Goal: Information Seeking & Learning: Understand process/instructions

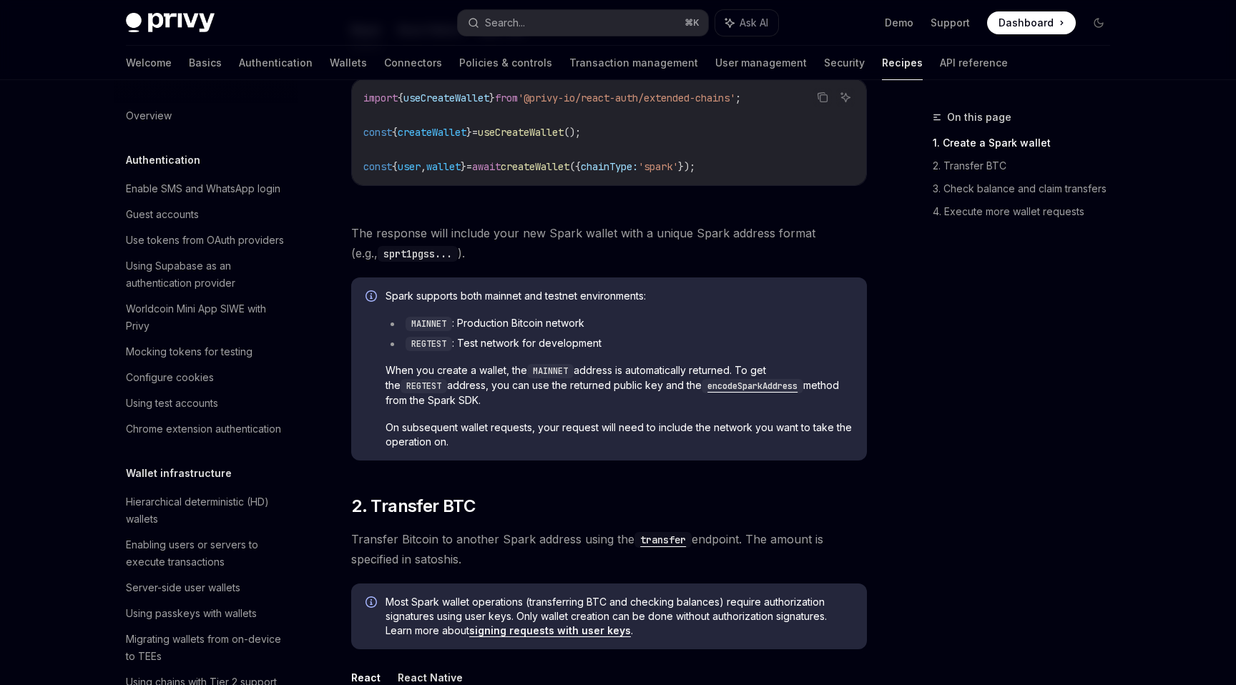
scroll to position [1991, 0]
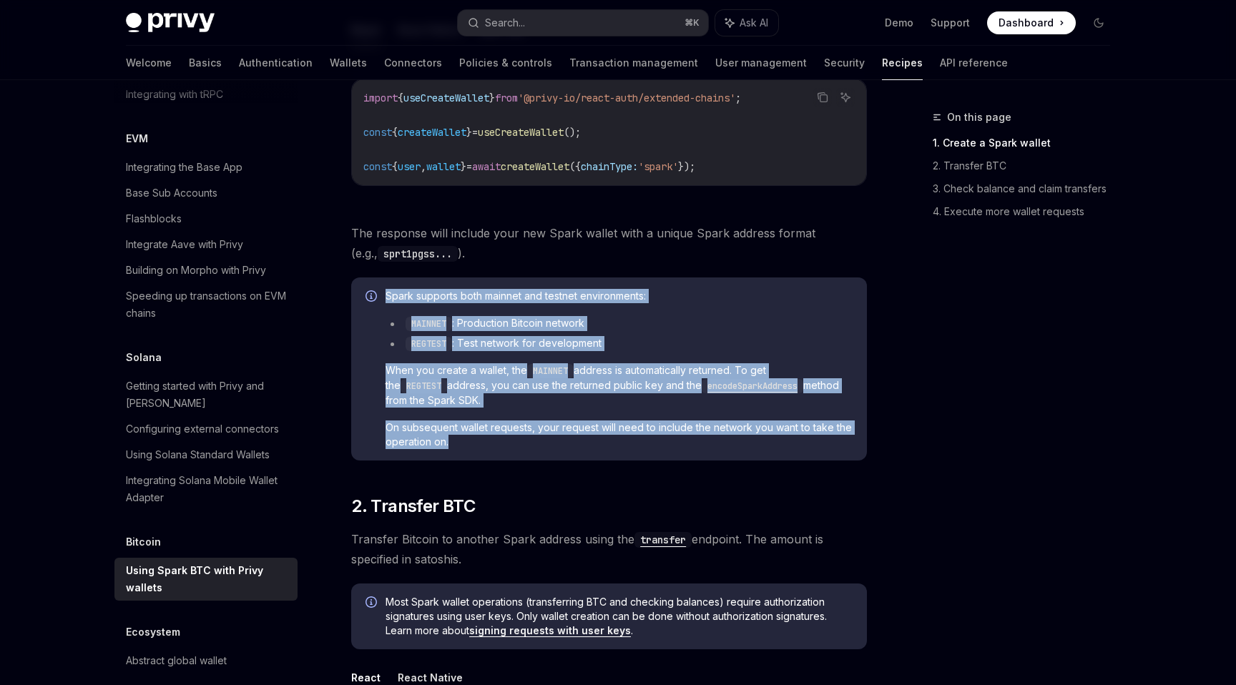
drag, startPoint x: 480, startPoint y: 445, endPoint x: 380, endPoint y: 288, distance: 186.5
click at [380, 288] on div "Spark supports both mainnet and testnet environments: MAINNET : Production Bitc…" at bounding box center [609, 368] width 516 height 183
copy div "Spark supports both mainnet and testnet environments: MAINNET : Production Bitc…"
click at [694, 363] on span "When you create a wallet, the MAINNET address is automatically returned. To get…" at bounding box center [618, 385] width 467 height 44
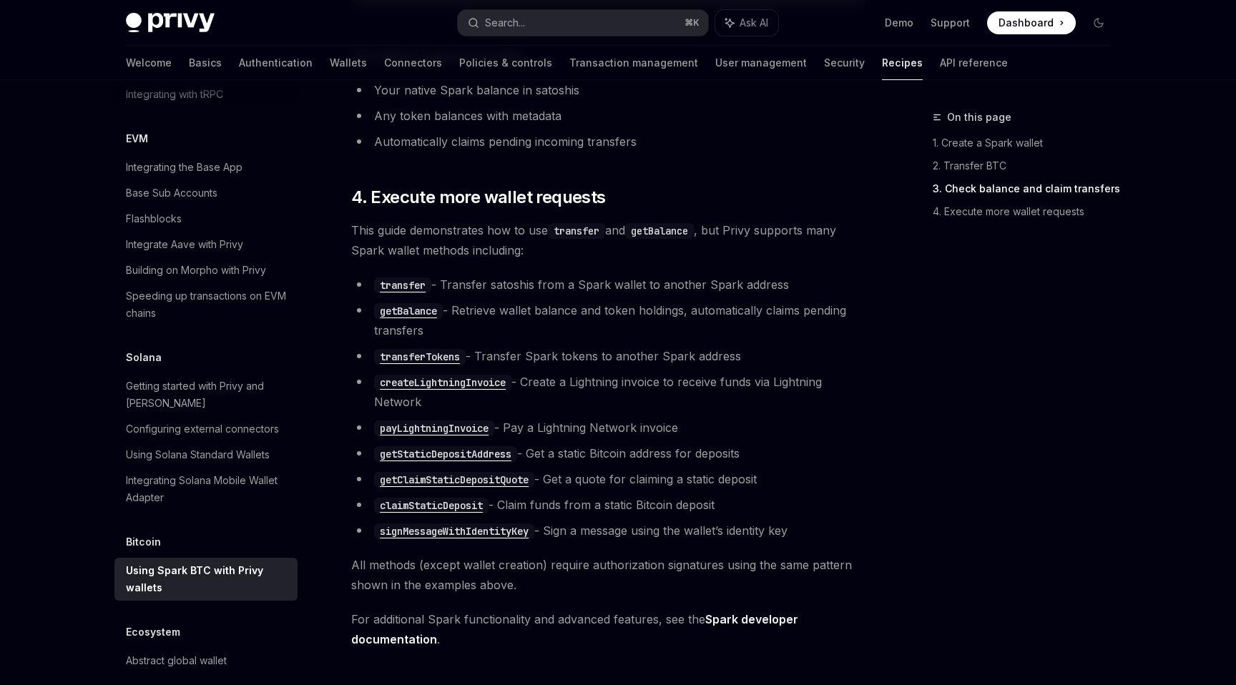
scroll to position [2684, 0]
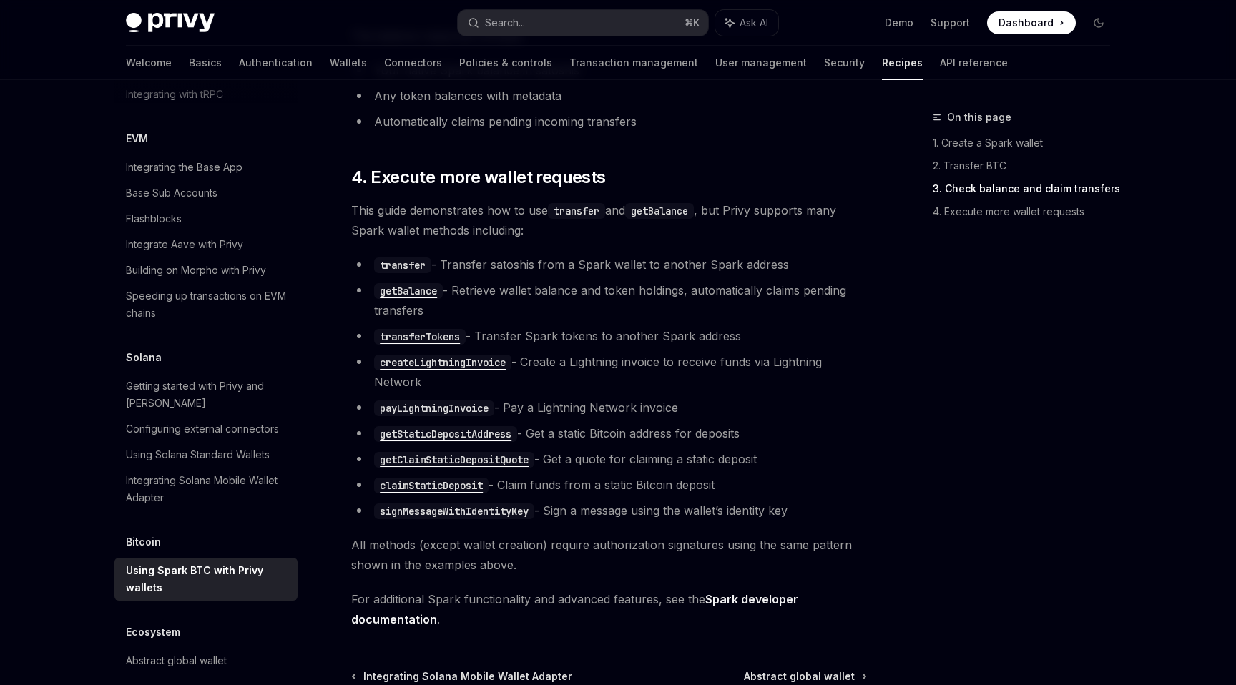
click at [674, 453] on li "getClaimStaticDepositQuote - Get a quote for claiming a static deposit" at bounding box center [609, 459] width 516 height 20
click at [416, 289] on code "getBalance" at bounding box center [408, 291] width 69 height 16
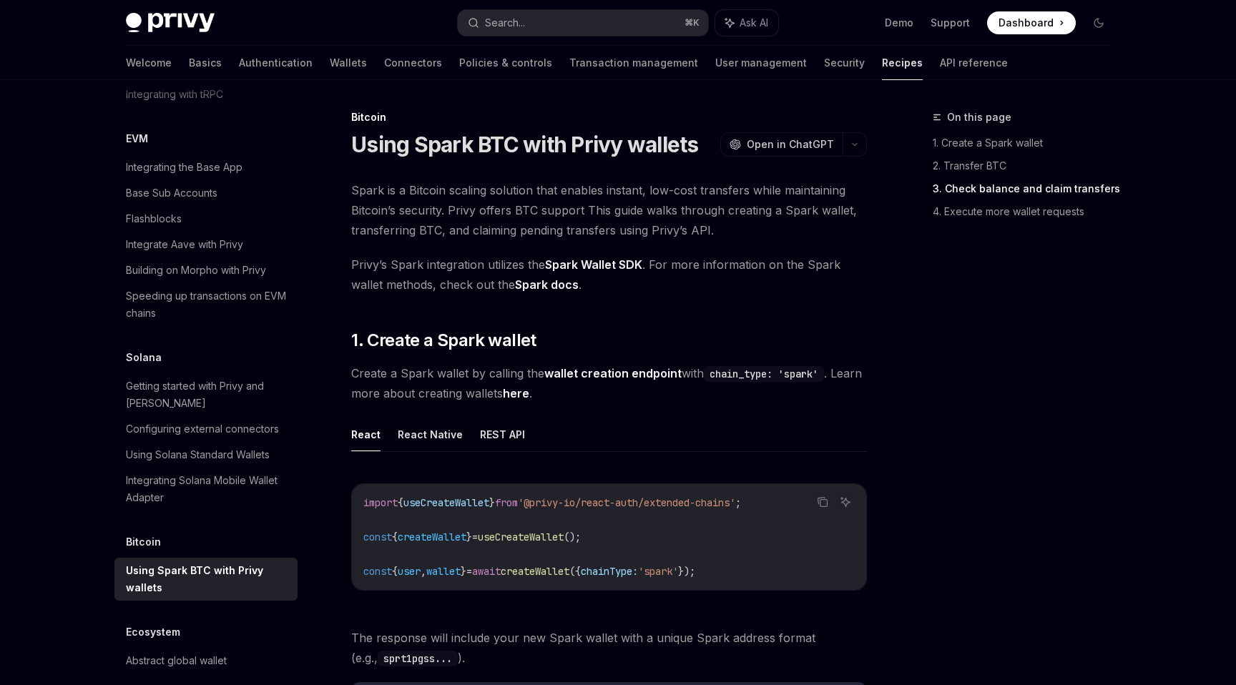
scroll to position [191, 0]
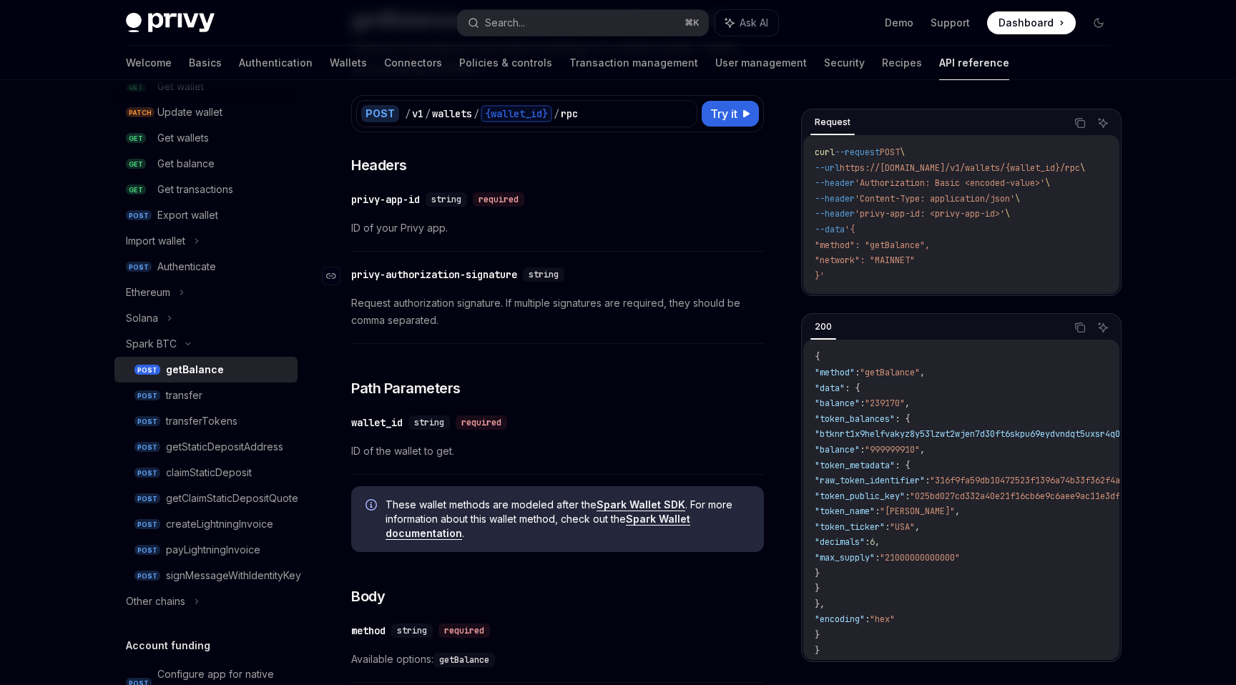
scroll to position [0, 0]
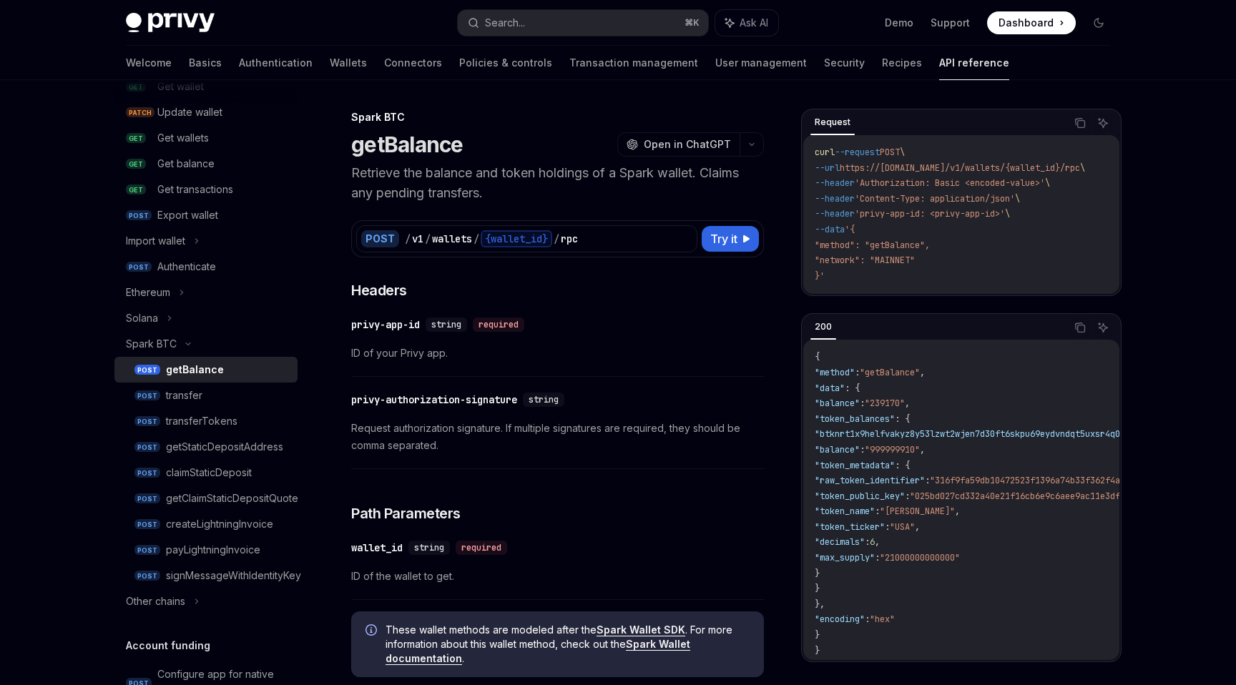
type textarea "*"
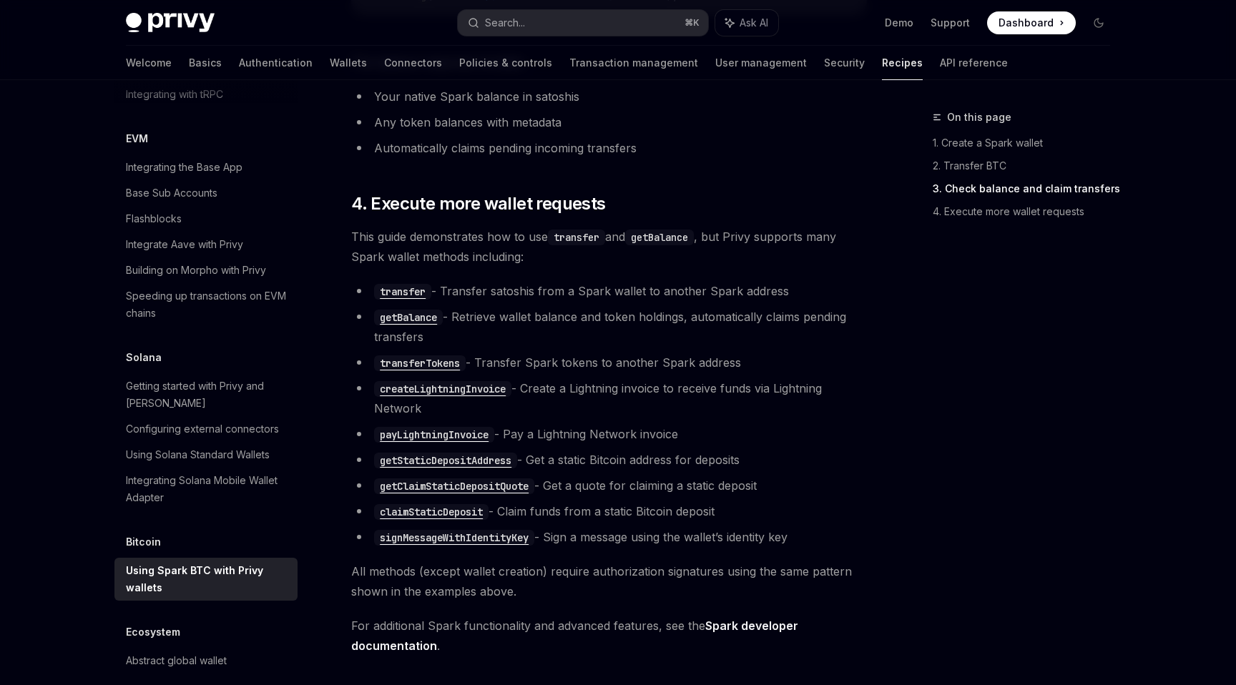
scroll to position [2684, 0]
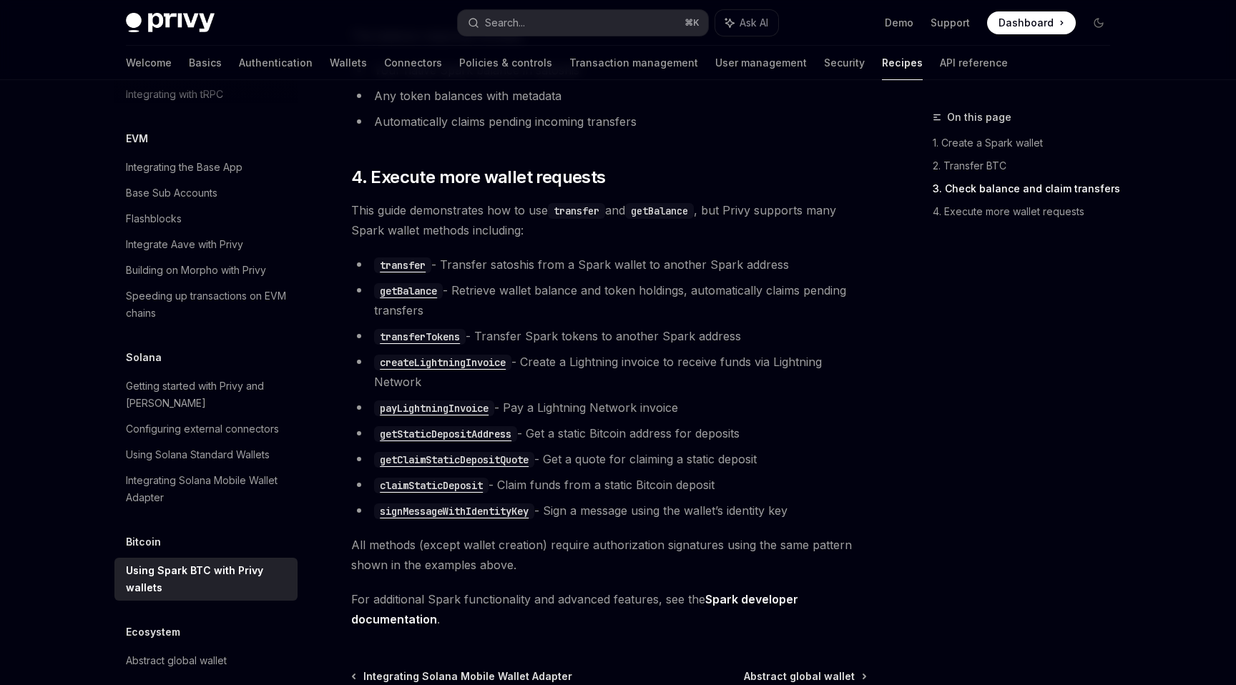
click at [498, 263] on li "transfer - Transfer satoshis from a Spark wallet to another Spark address" at bounding box center [609, 265] width 516 height 20
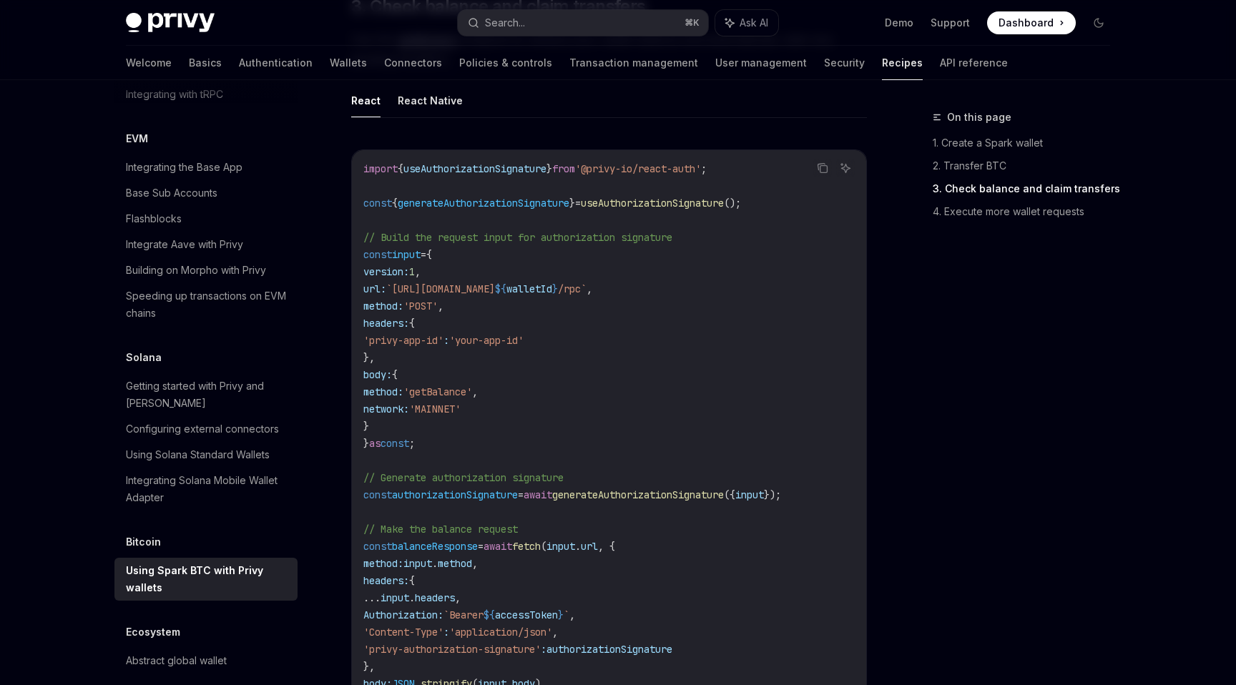
scroll to position [1898, 0]
click at [616, 566] on code "import { useAuthorizationSignature } from '@privy-io/react-auth' ; const { gene…" at bounding box center [608, 463] width 491 height 601
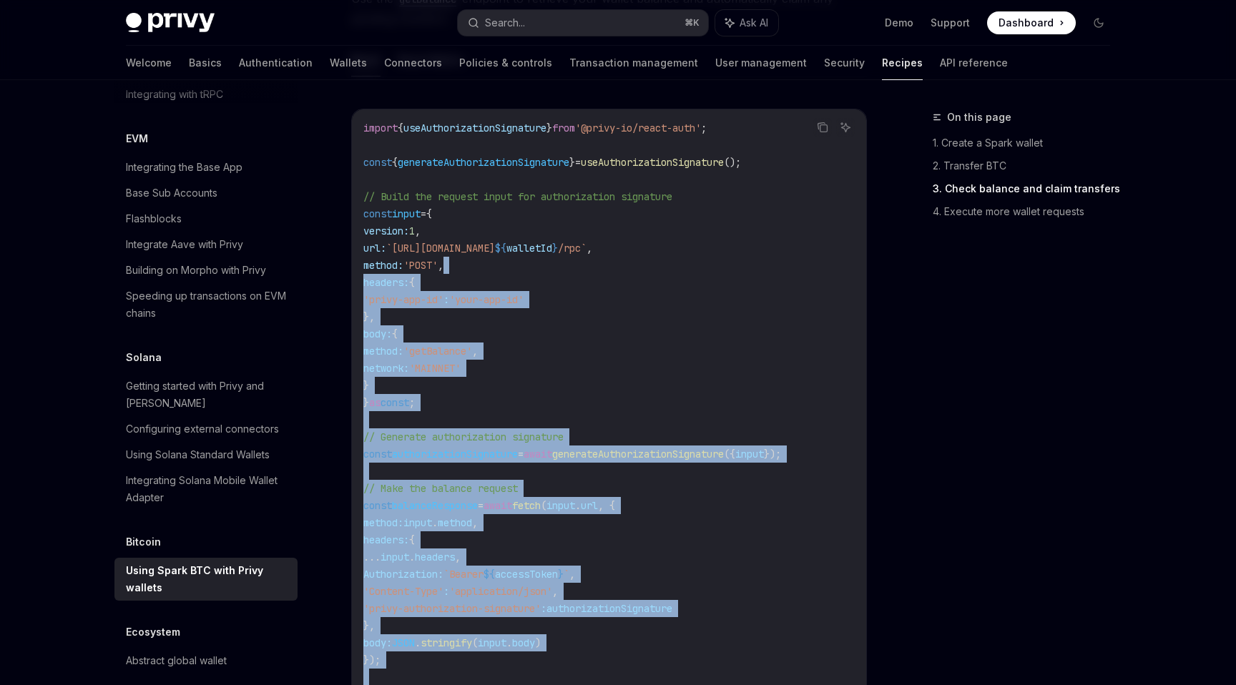
scroll to position [1903, 0]
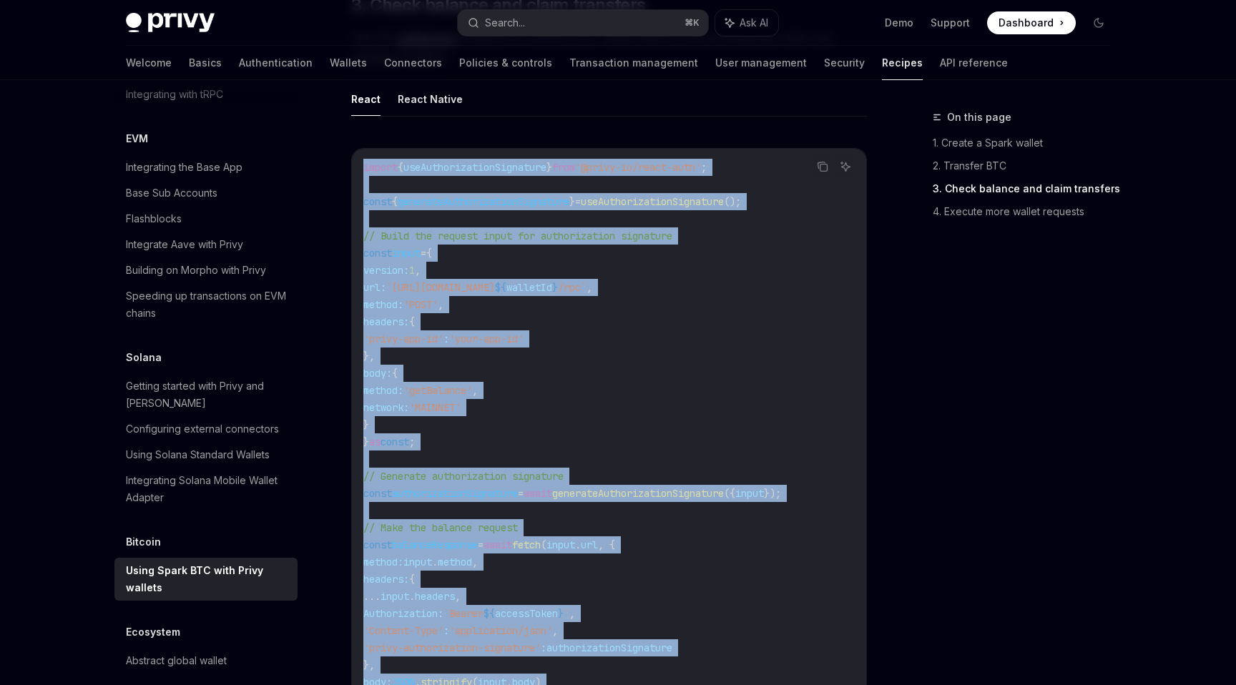
drag, startPoint x: 721, startPoint y: 607, endPoint x: 350, endPoint y: 166, distance: 576.0
copy code "import { useAuthorizationSignature } from '@privy-io/react-auth' ; const { gene…"
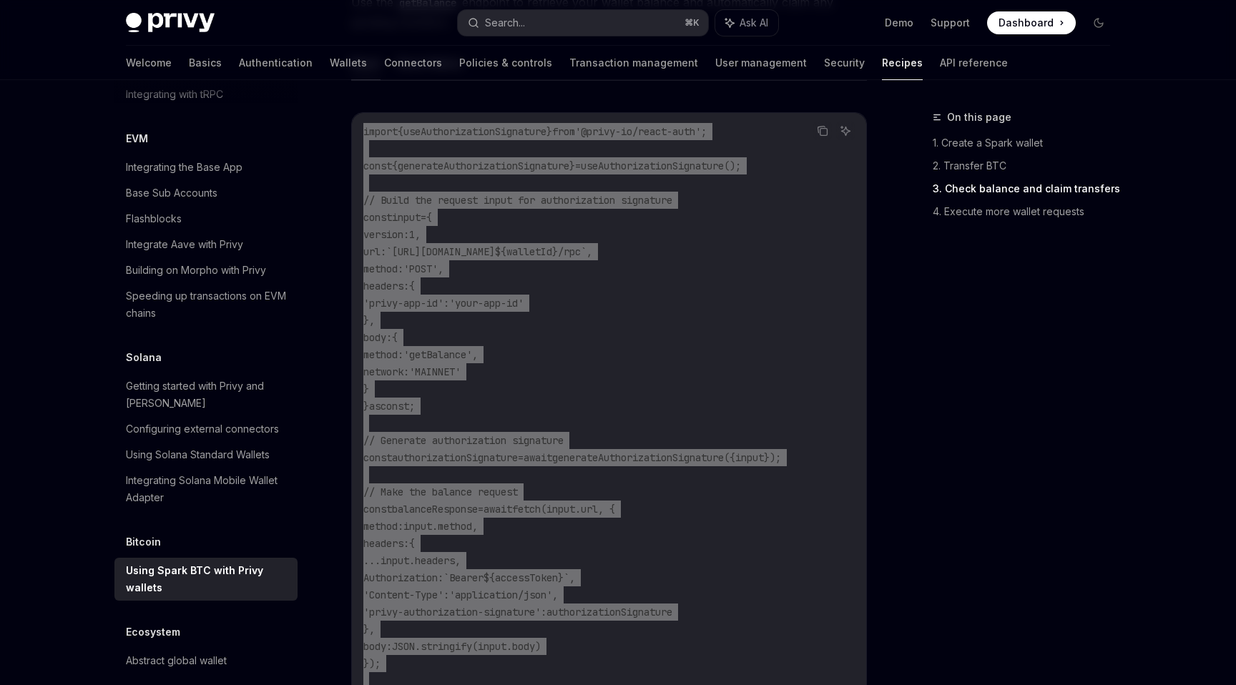
scroll to position [1935, 0]
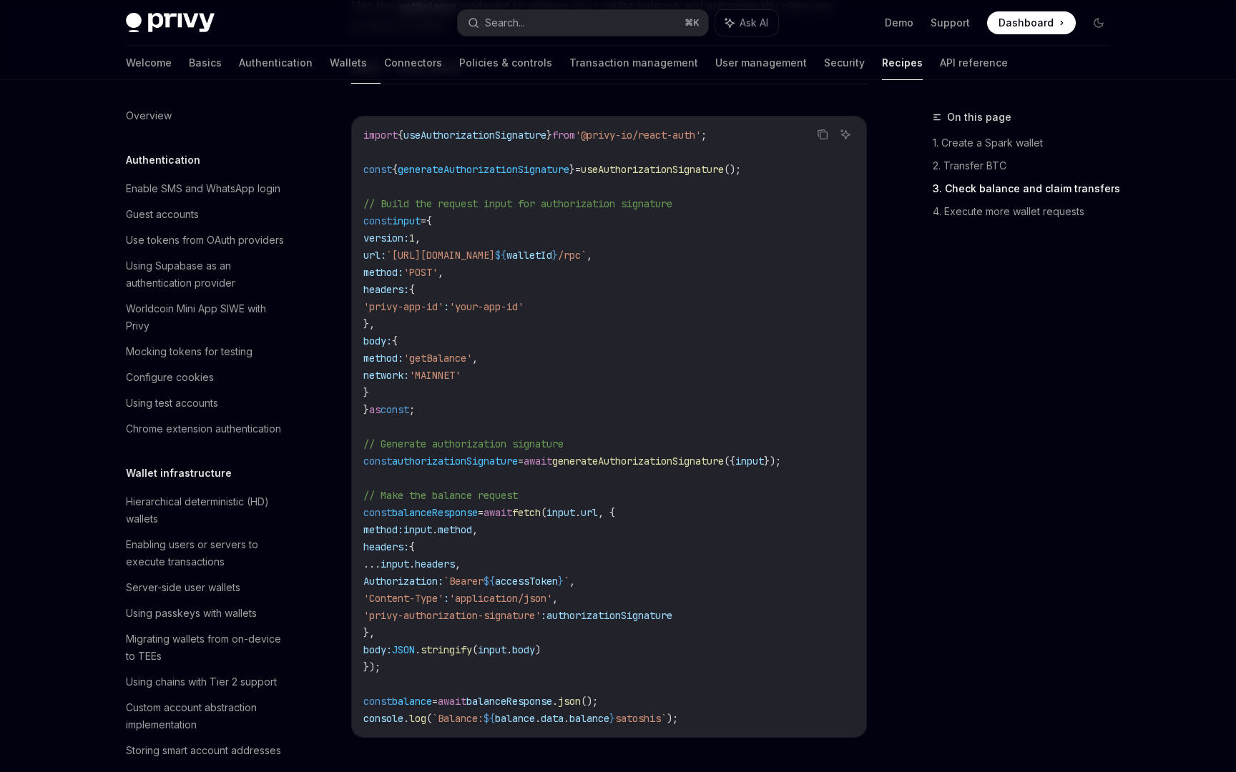
scroll to position [1903, 0]
